Goal: Information Seeking & Learning: Understand process/instructions

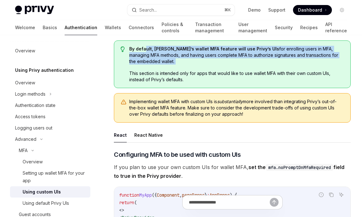
drag, startPoint x: 146, startPoint y: 48, endPoint x: 162, endPoint y: 74, distance: 31.3
click at [162, 74] on div "By default, [PERSON_NAME]’s wallet MFA feature will use Privy’s UIs for enrolli…" at bounding box center [236, 64] width 215 height 37
click at [162, 74] on span "This section is intended only for apps that would like to use wallet MFA with t…" at bounding box center [236, 76] width 215 height 13
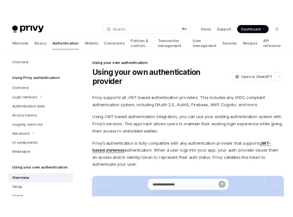
scroll to position [245, 0]
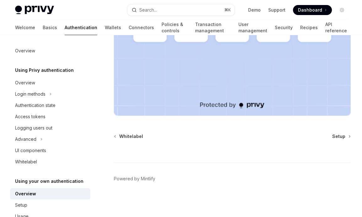
type textarea "*"
